Goal: Task Accomplishment & Management: Use online tool/utility

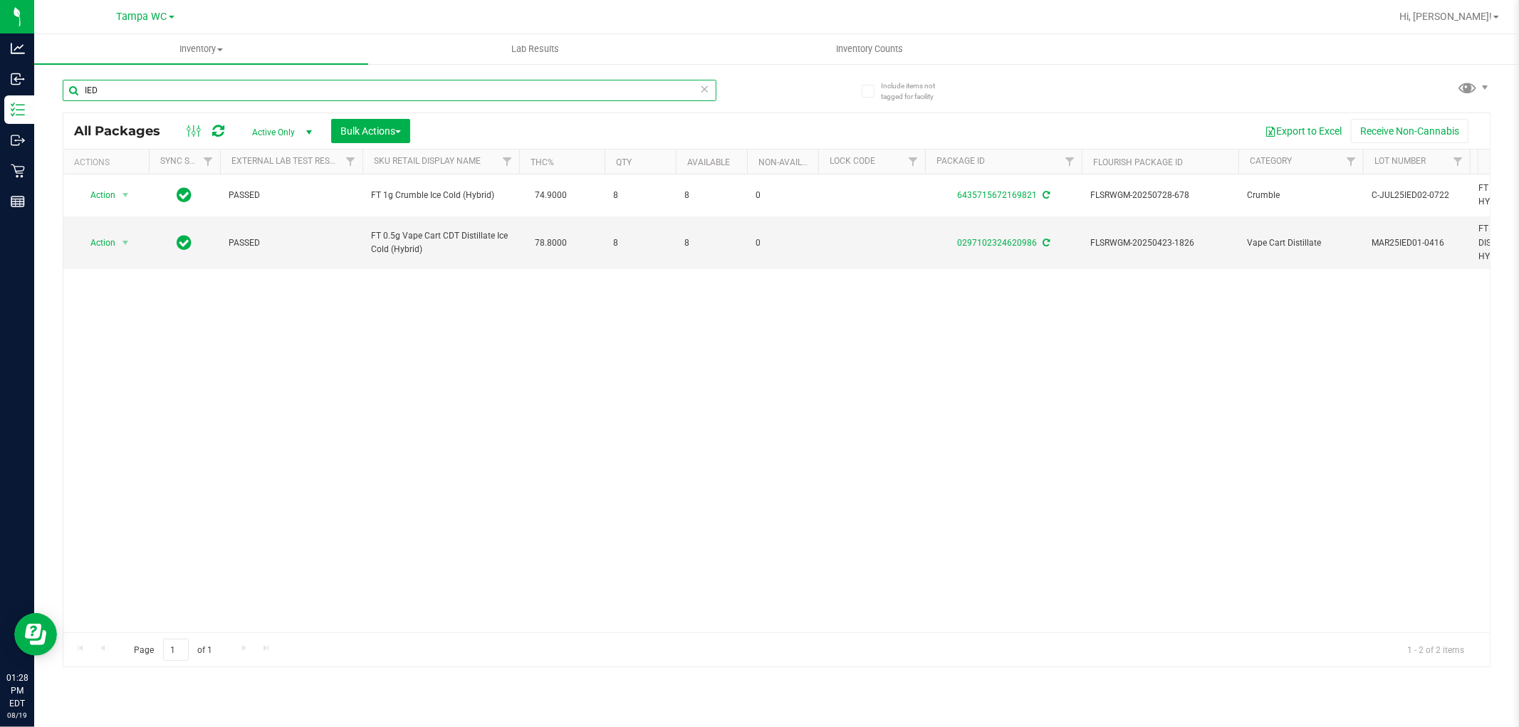
click at [659, 87] on input "IED" at bounding box center [390, 90] width 654 height 21
type input "1583804346385887"
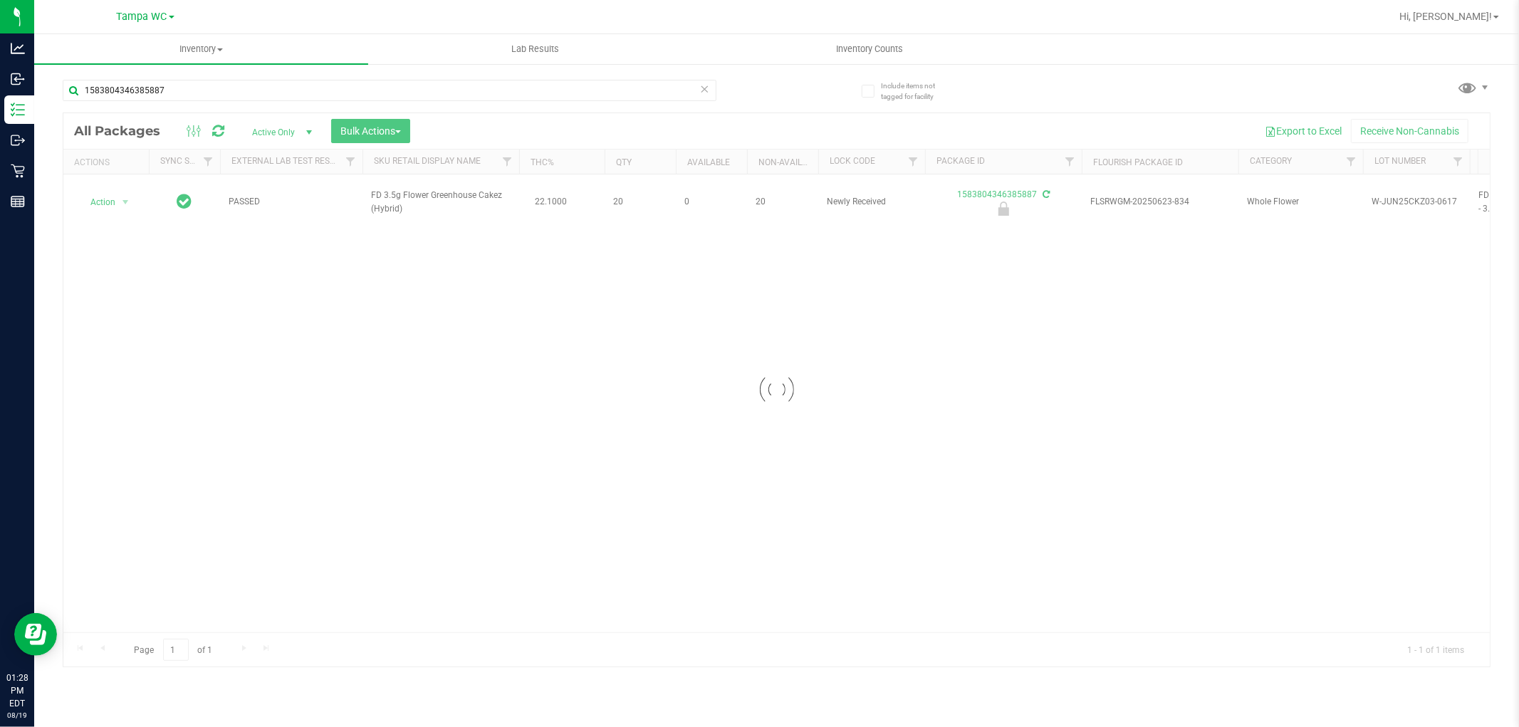
drag, startPoint x: 199, startPoint y: 321, endPoint x: 147, endPoint y: 294, distance: 58.6
click at [160, 303] on div at bounding box center [776, 389] width 1426 height 553
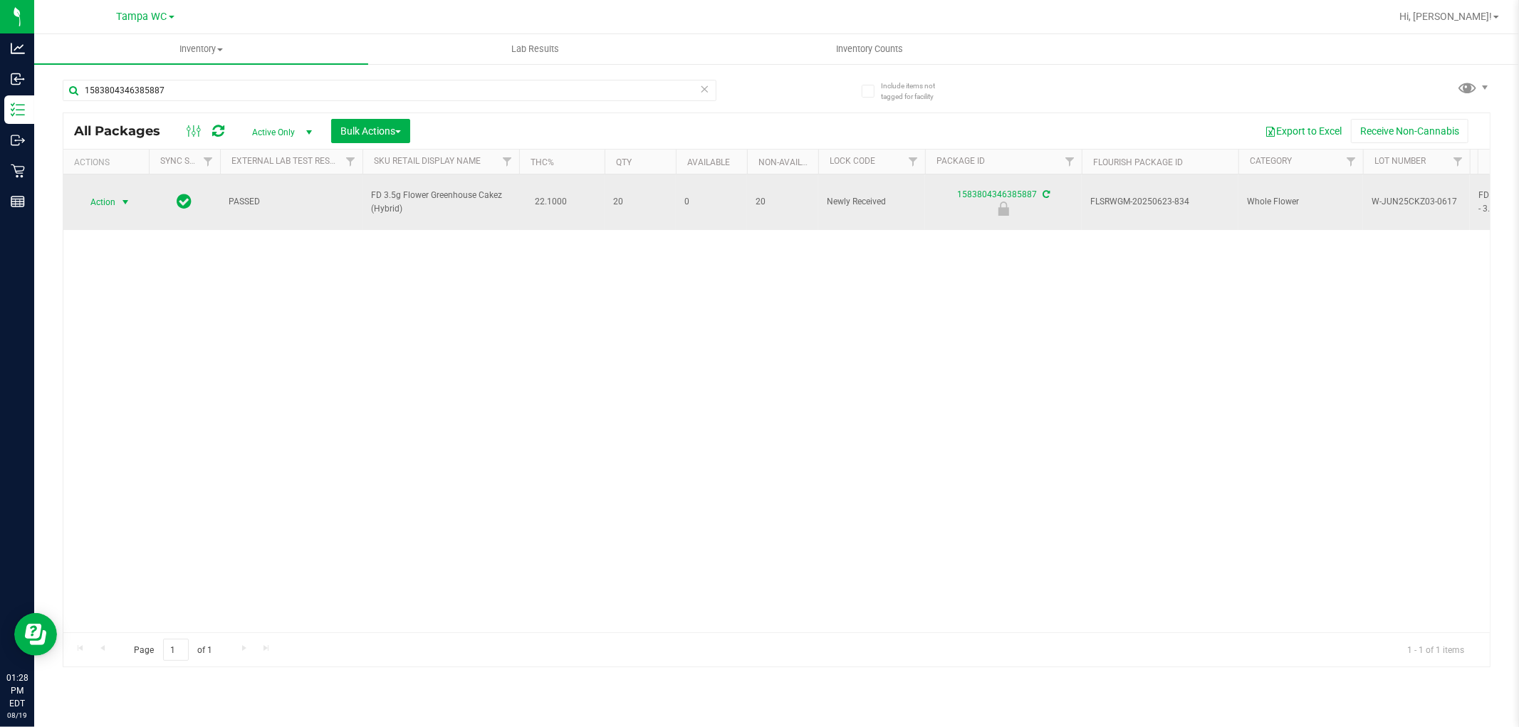
drag, startPoint x: 109, startPoint y: 199, endPoint x: 96, endPoint y: 293, distance: 94.2
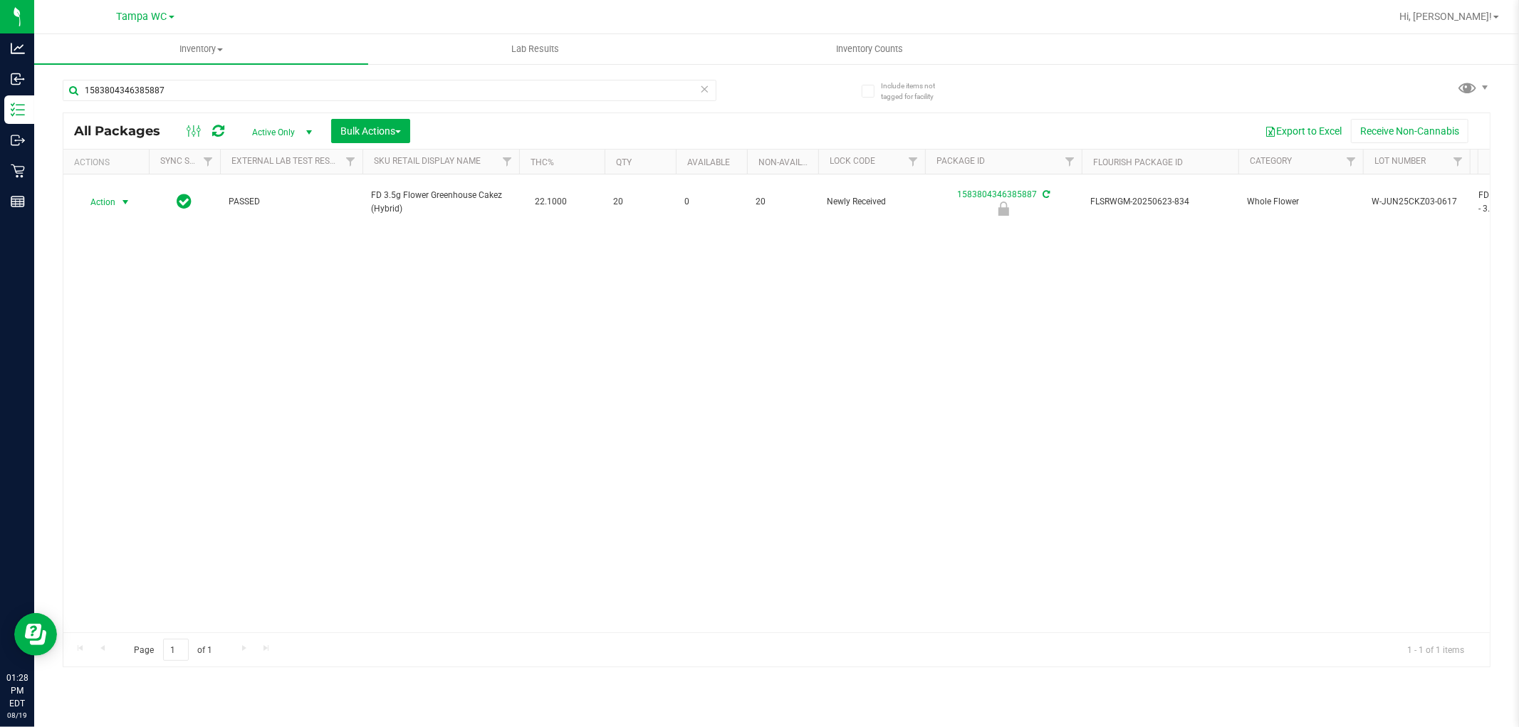
click at [109, 200] on span "Action" at bounding box center [97, 202] width 38 height 20
click at [113, 375] on li "Unlock package" at bounding box center [123, 364] width 91 height 21
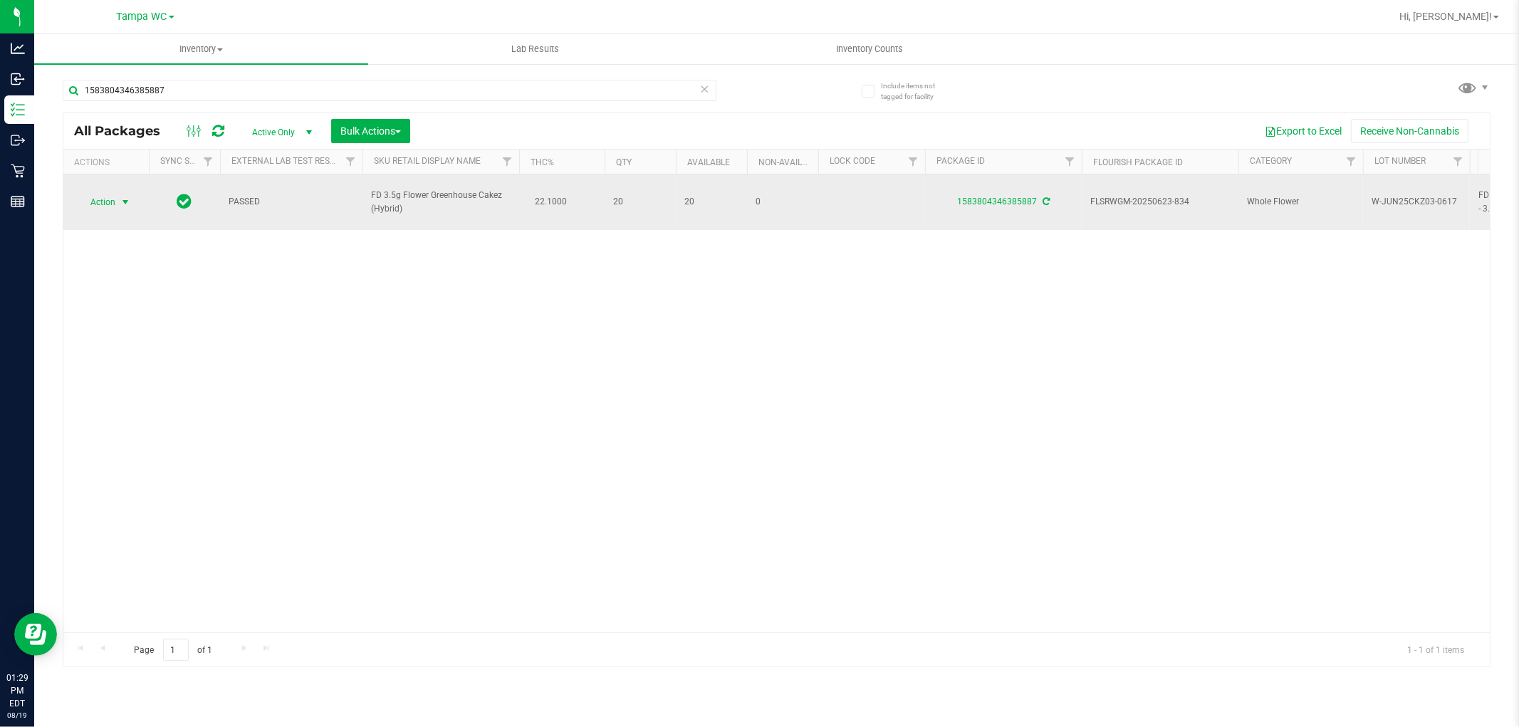
click at [125, 197] on span "select" at bounding box center [125, 202] width 11 height 11
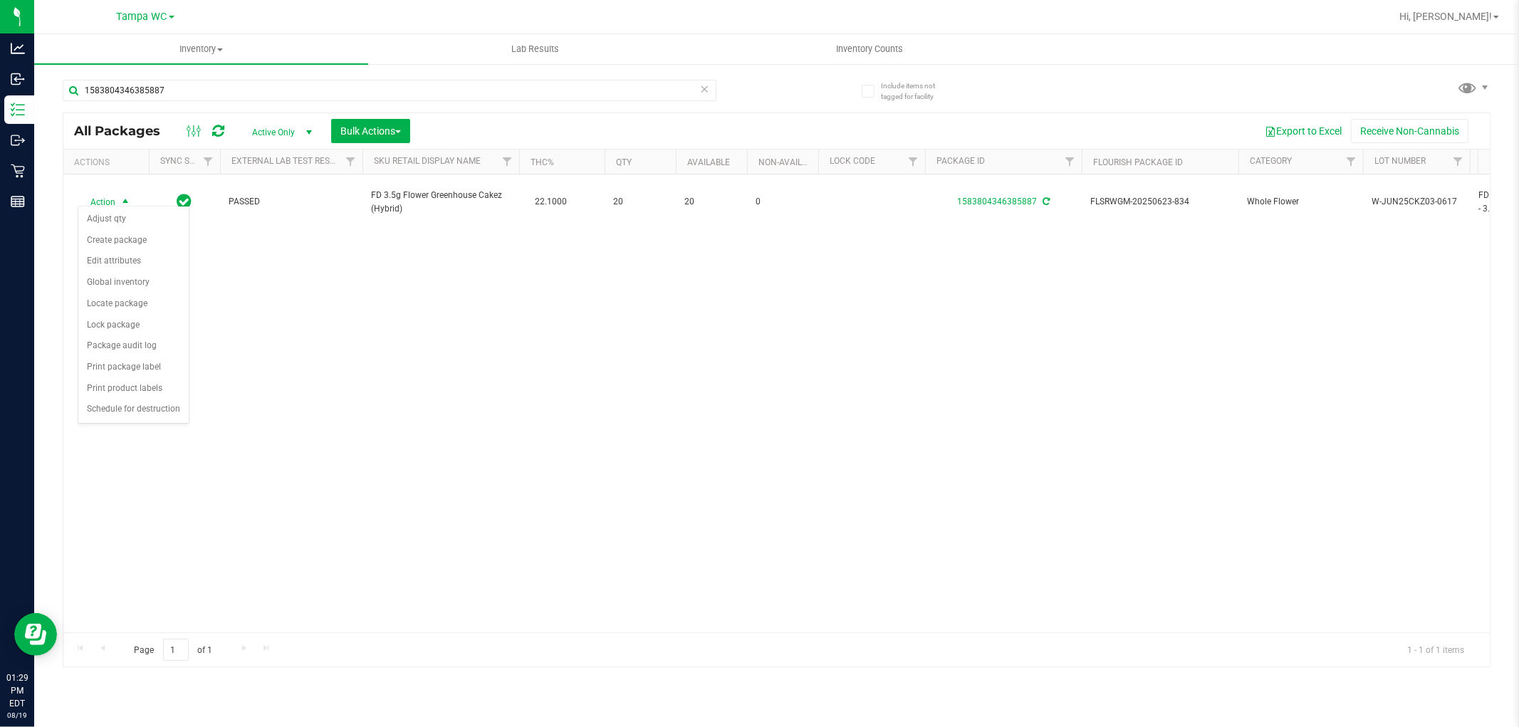
click at [388, 420] on div "Action Action Adjust qty Create package Edit attributes Global inventory Locate…" at bounding box center [776, 403] width 1426 height 458
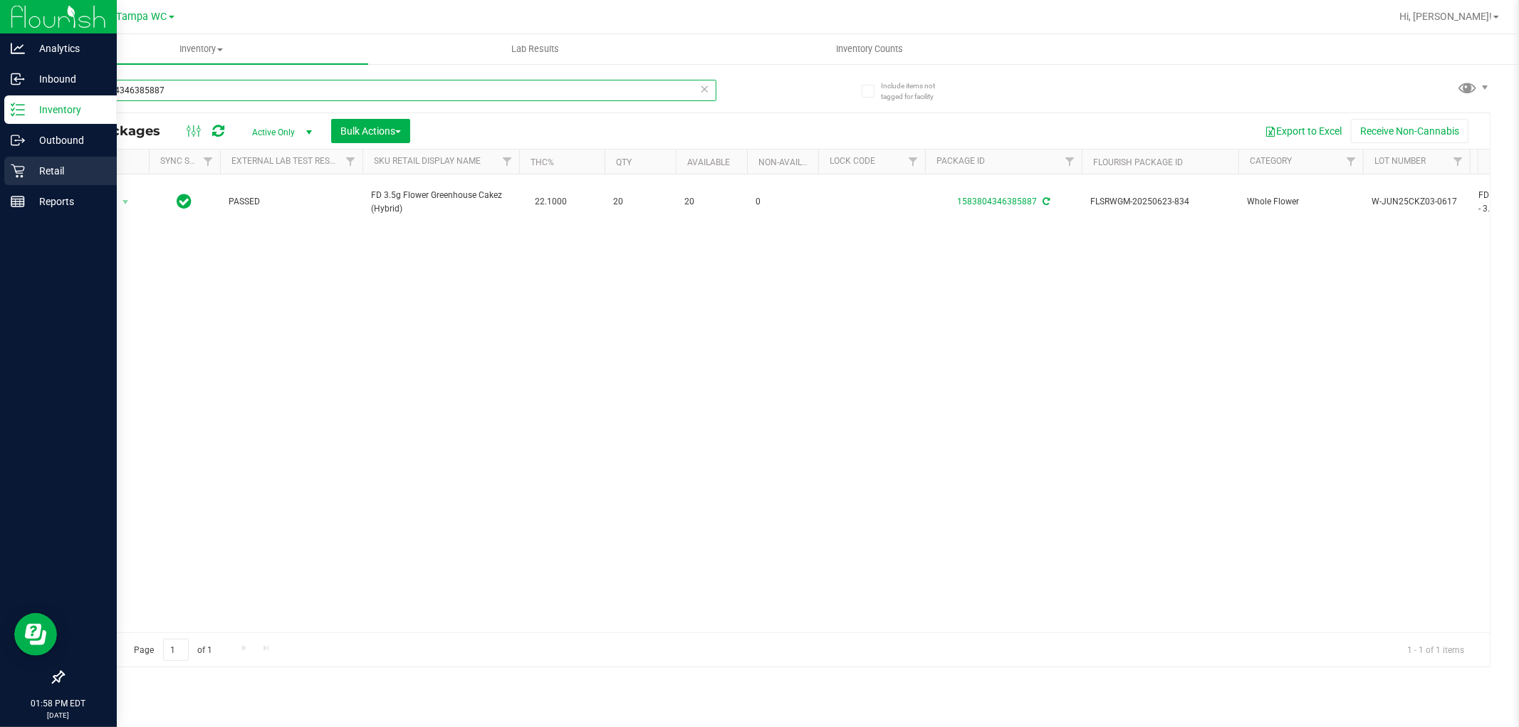
drag, startPoint x: 214, startPoint y: 85, endPoint x: 0, endPoint y: 166, distance: 228.3
click at [0, 166] on div "Analytics Inbound Inventory Outbound Retail Reports 01:58 PM EDT [DATE] 08/19 T…" at bounding box center [759, 363] width 1519 height 727
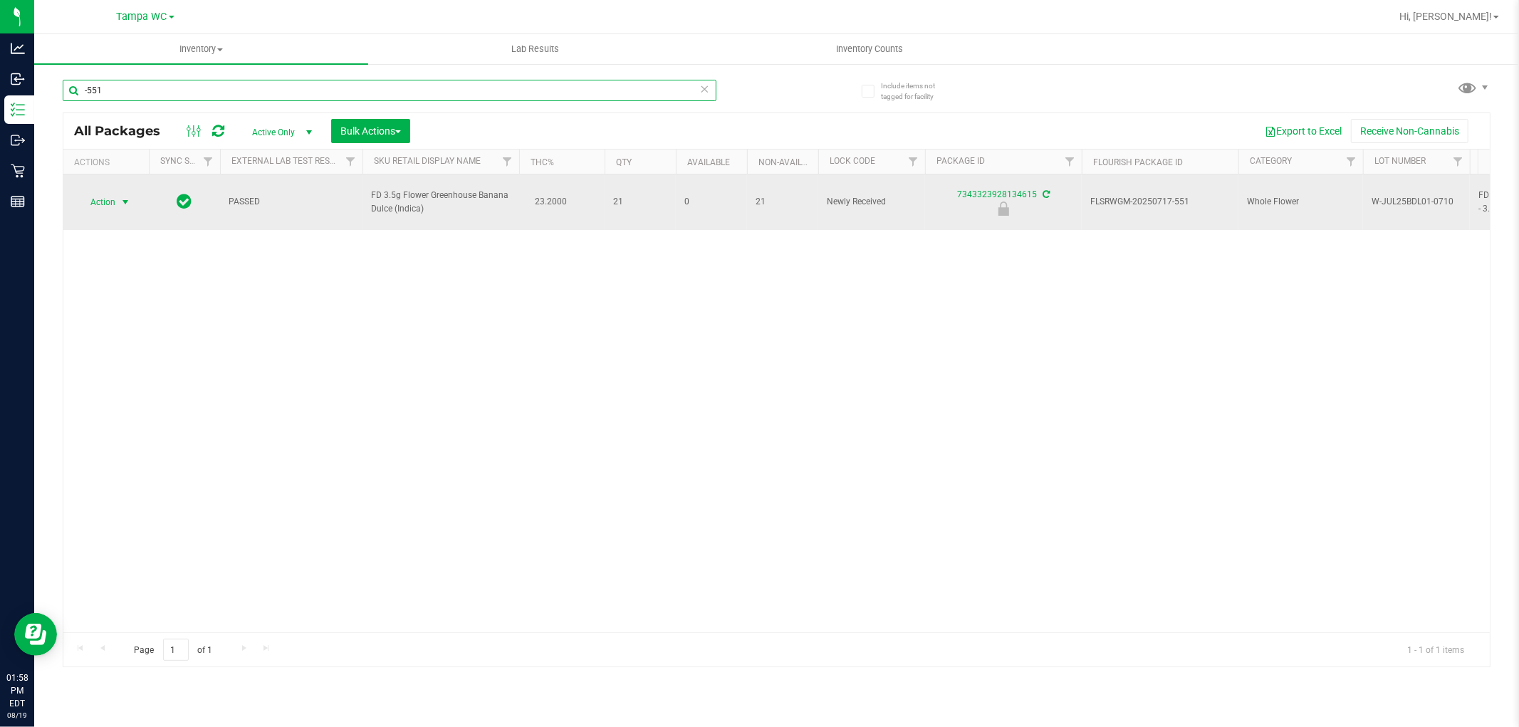
type input "-551"
click at [83, 207] on td "Action Action Edit attributes Global inventory Locate package Package audit log…" at bounding box center [105, 202] width 85 height 56
click at [103, 201] on span "Action" at bounding box center [97, 202] width 38 height 20
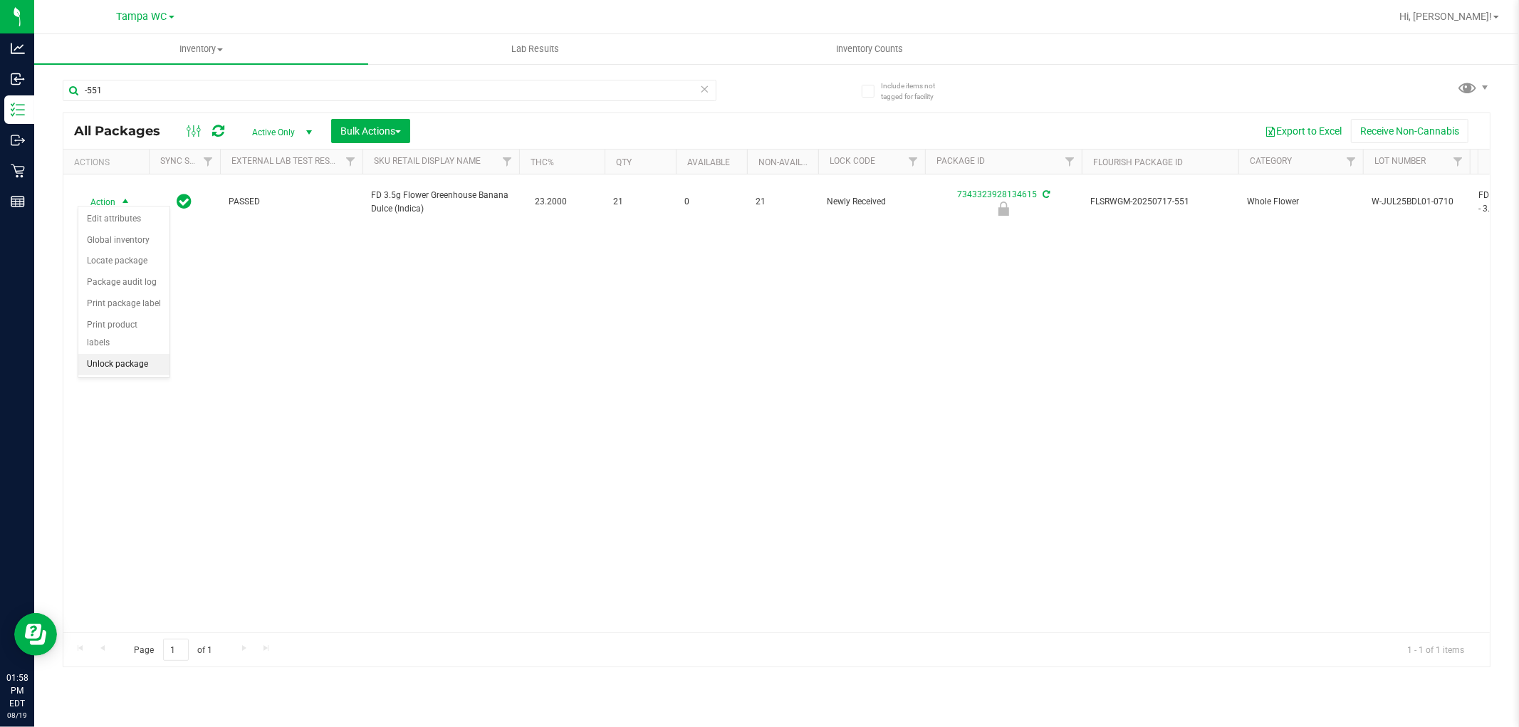
click at [150, 366] on li "Unlock package" at bounding box center [123, 364] width 91 height 21
click at [703, 93] on icon at bounding box center [705, 88] width 10 height 17
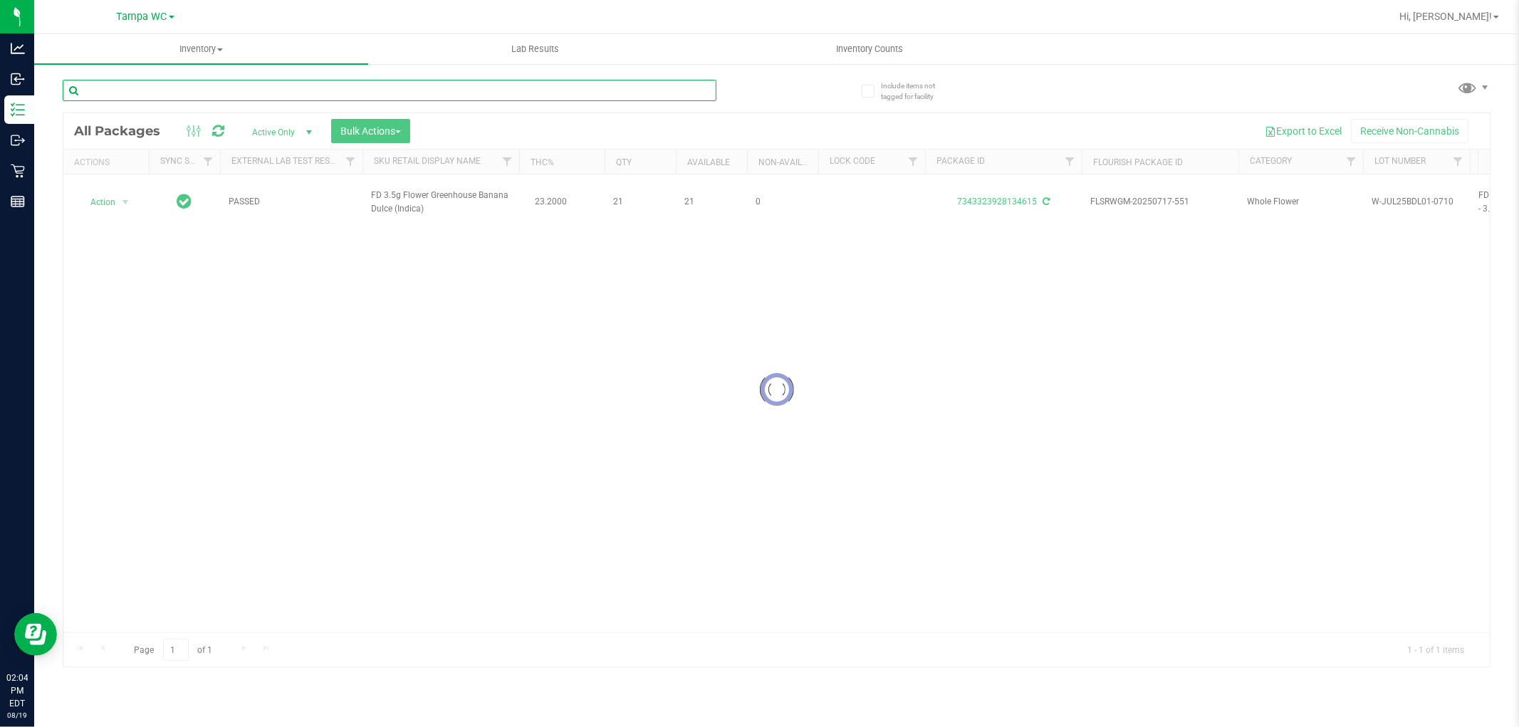
click at [681, 90] on input "text" at bounding box center [390, 90] width 654 height 21
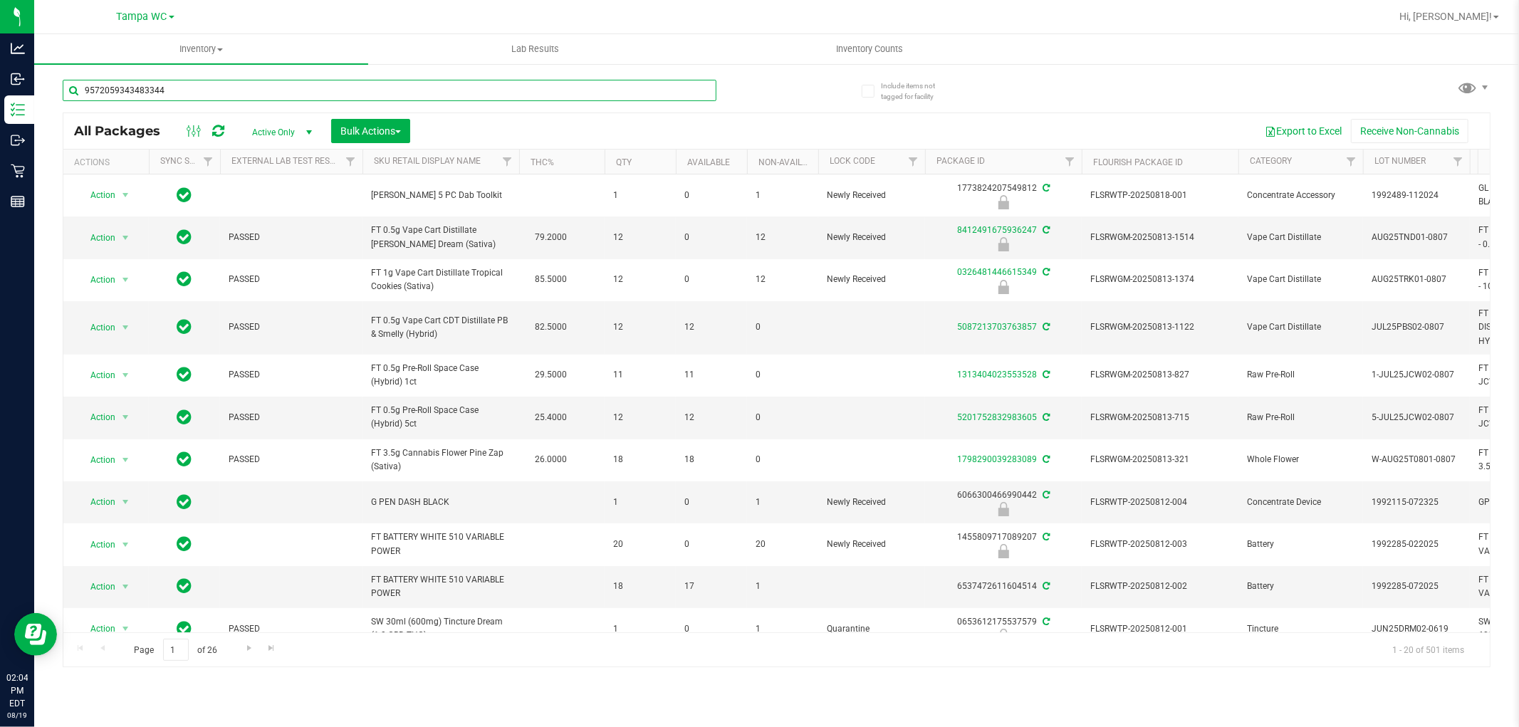
type input "9572059343483344"
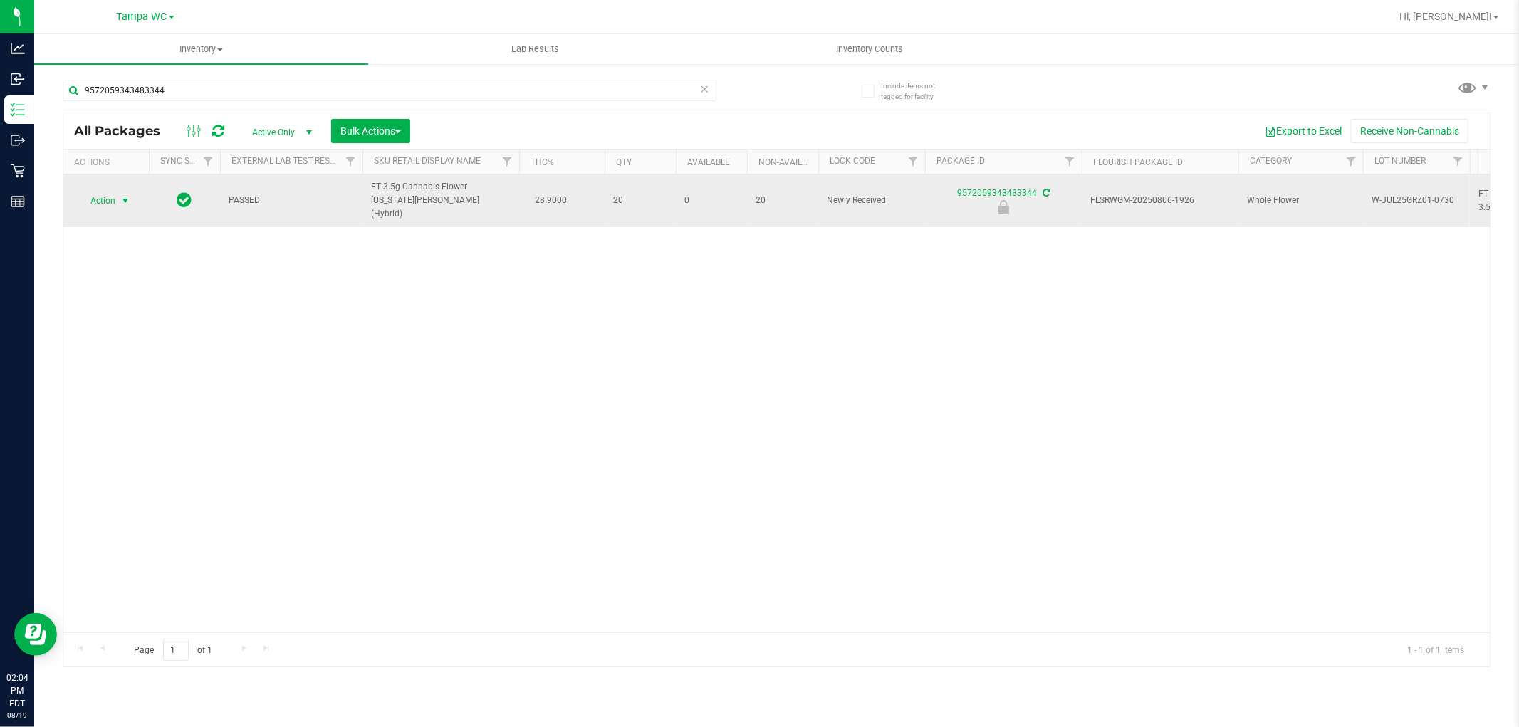
click at [117, 201] on span "Action" at bounding box center [106, 201] width 57 height 20
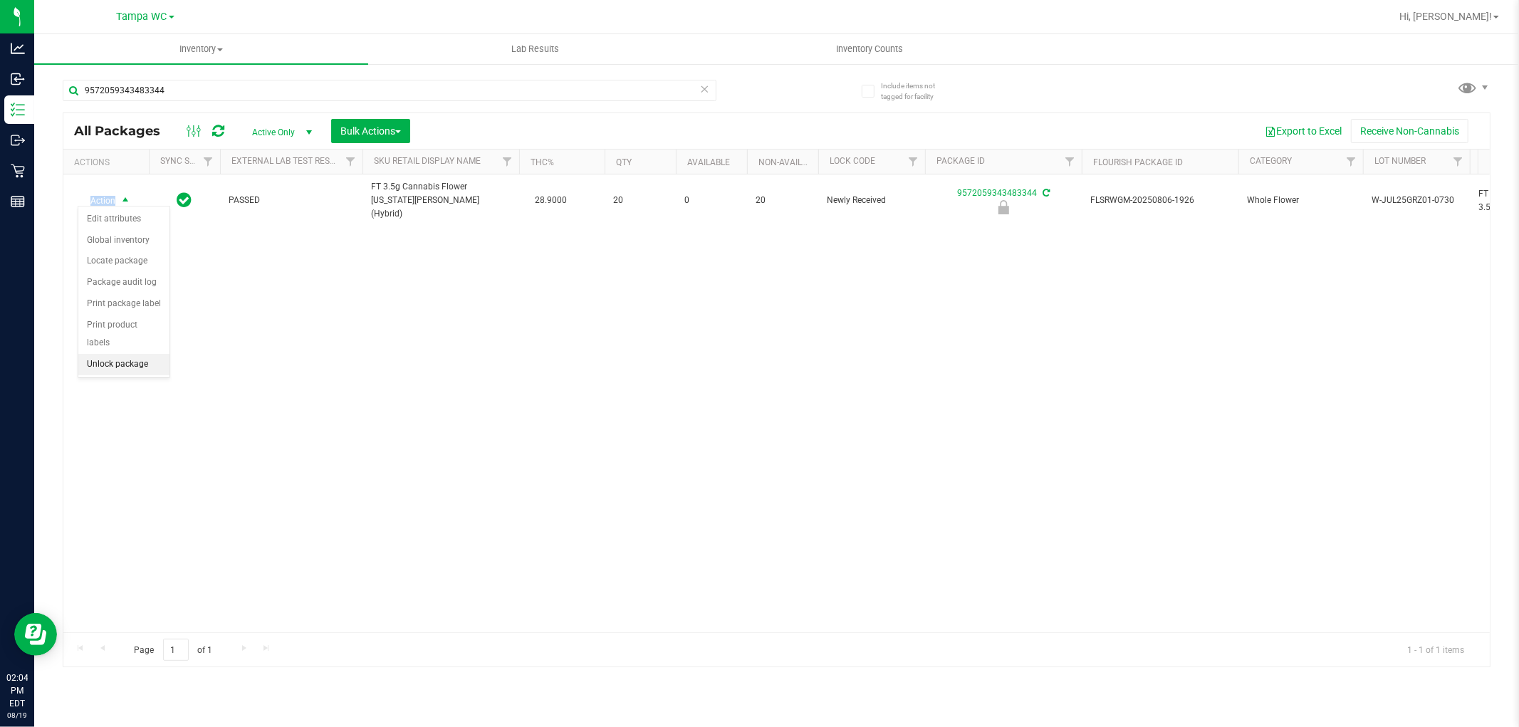
click at [122, 365] on li "Unlock package" at bounding box center [123, 364] width 91 height 21
